Goal: Navigation & Orientation: Find specific page/section

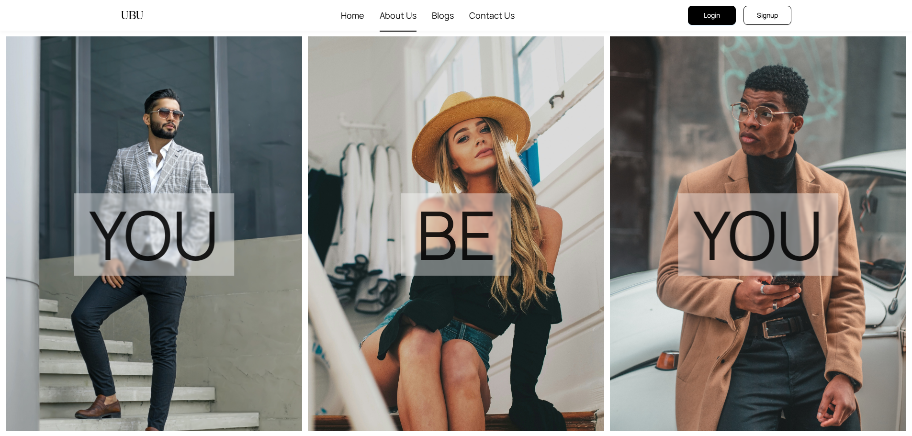
click at [396, 15] on span "About Us" at bounding box center [398, 15] width 37 height 31
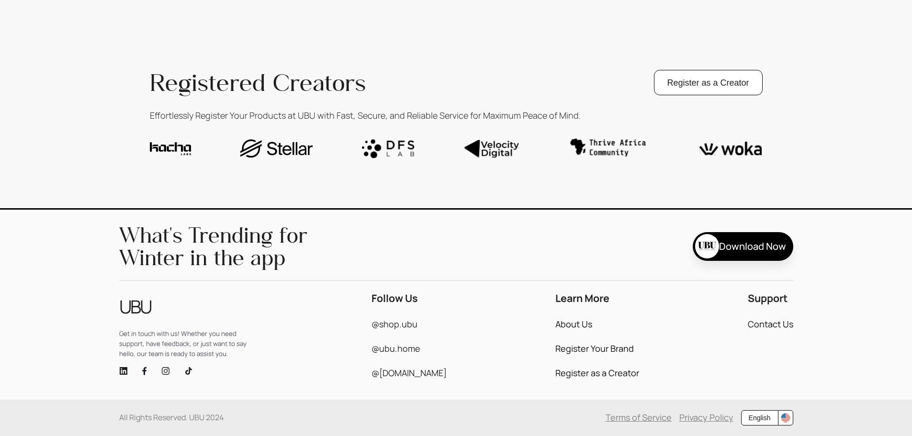
scroll to position [2040, 0]
click at [575, 324] on link "About Us" at bounding box center [573, 324] width 37 height 9
